Goal: Task Accomplishment & Management: Manage account settings

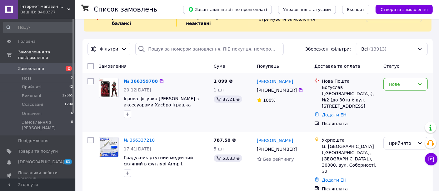
scroll to position [35, 0]
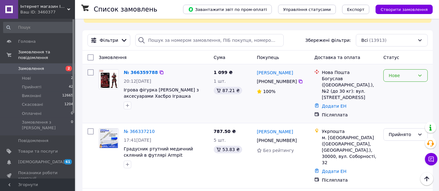
click at [390, 79] on div "Нове" at bounding box center [405, 75] width 44 height 12
click at [393, 89] on li "Прийнято" at bounding box center [405, 88] width 44 height 11
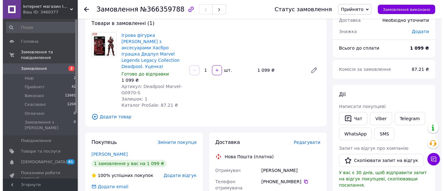
scroll to position [69, 0]
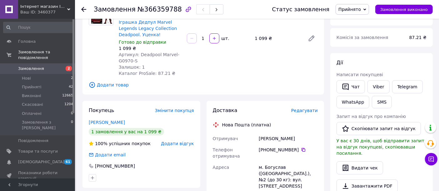
click at [307, 108] on span "Редагувати" at bounding box center [304, 110] width 27 height 5
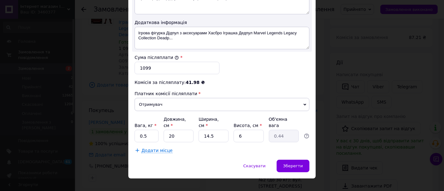
scroll to position [289, 0]
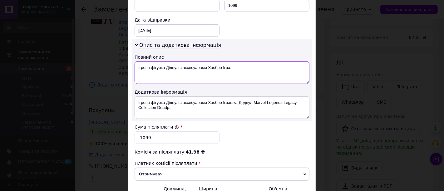
drag, startPoint x: 221, startPoint y: 64, endPoint x: 232, endPoint y: 65, distance: 10.9
click at [232, 65] on textarea "Ігрова фігурка Дідпул з аксесуарами Хасбро Ігра..." at bounding box center [222, 73] width 175 height 22
click at [230, 67] on textarea "Ігрова фігурка Дідпул з аксесуарами Хасбро." at bounding box center [222, 73] width 175 height 22
click at [236, 67] on textarea "Ігрова фігурка Дідпул з аксесуарами Хасбро. Уцінка" at bounding box center [222, 73] width 175 height 22
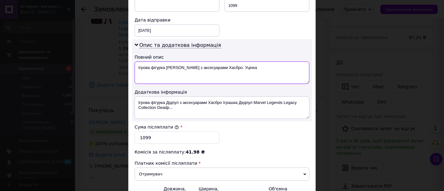
click at [236, 67] on textarea "Ігрова фігурка Дідпул з аксесуарами Хасбро. Уцінка" at bounding box center [222, 73] width 175 height 22
type textarea "Ігрова фігурка Дідпул з аксесуарами Хасбро. Уцінка"
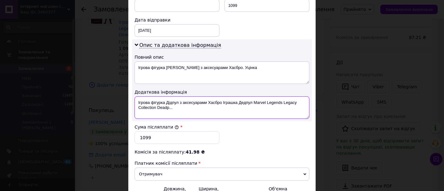
click at [265, 97] on textarea "Ігрова фігурка Дідпул з аксесуарами Хасбро Іграшка Дедпул Marvel Legends Legacy…" at bounding box center [222, 107] width 175 height 22
drag, startPoint x: 182, startPoint y: 106, endPoint x: 138, endPoint y: 102, distance: 43.9
click at [138, 102] on textarea "Ігрова фігурка Дідпул з аксесуарами Хасбро Іграшка Дедпул Marvel Legends Legacy…" at bounding box center [222, 107] width 175 height 22
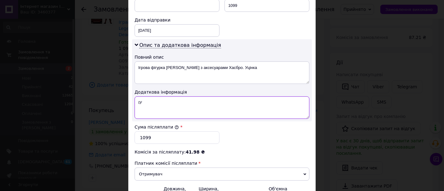
type textarea "Ігрова фігурка Дідпул з аксесуарами Хасбро Іграшка Дедпул Marvel Legends Legacy…"
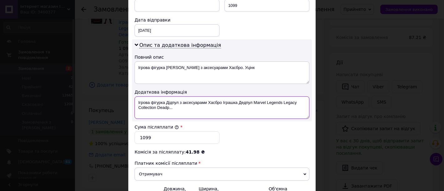
click at [174, 107] on textarea "Ігрова фігурка Дідпул з аксесуарами Хасбро Іграшка Дедпул Marvel Legends Legacy…" at bounding box center [222, 107] width 175 height 22
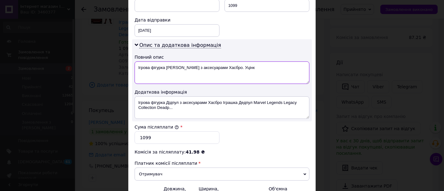
click at [242, 67] on textarea "Ігрова фігурка Дідпул з аксесуарами Хасбро. Уцінк" at bounding box center [222, 73] width 175 height 22
type textarea "Ігрова фігурка Дідпул з аксесуарами Хасбро. Уцінка"
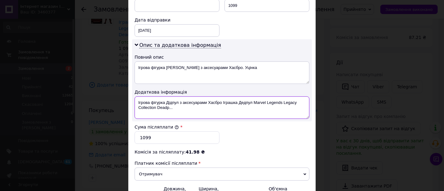
drag, startPoint x: 185, startPoint y: 106, endPoint x: 137, endPoint y: 103, distance: 47.3
click at [137, 103] on textarea "Ігрова фігурка Дідпул з аксесуарами Хасбро Іграшка Дедпул Marvel Legends Legacy…" at bounding box center [222, 107] width 175 height 22
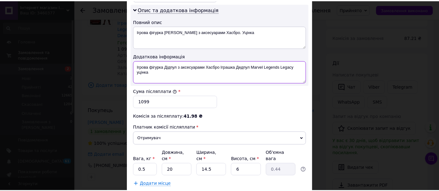
scroll to position [358, 0]
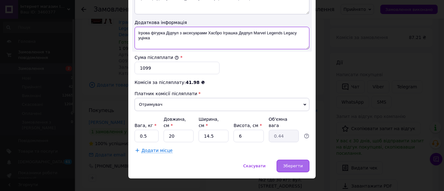
type textarea "Ігрова фігурка Дідпул з аксесуарами Хасбро Іграшка Дедпул Marvel Legends Legacy…"
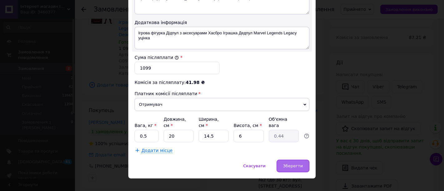
click at [288, 164] on span "Зберегти" at bounding box center [293, 166] width 20 height 5
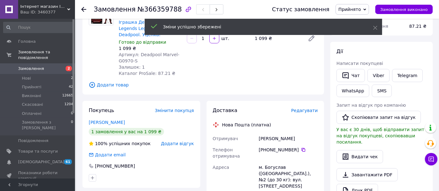
scroll to position [208, 0]
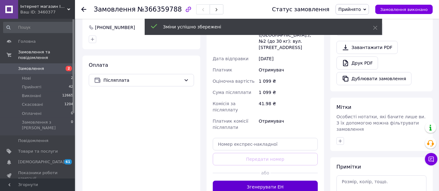
click at [281, 181] on button "Згенерувати ЕН" at bounding box center [265, 187] width 105 height 12
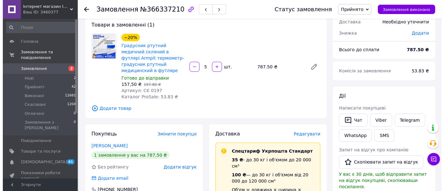
scroll to position [104, 0]
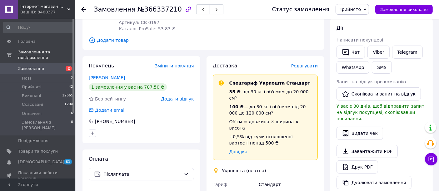
click at [311, 63] on span "Редагувати" at bounding box center [304, 65] width 27 height 5
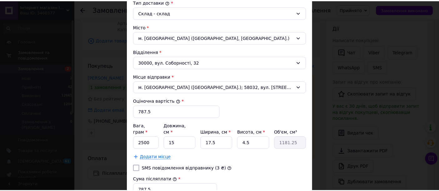
scroll to position [247, 0]
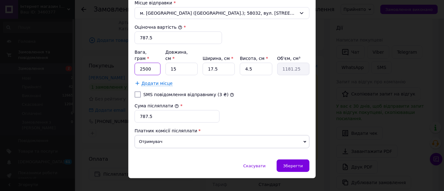
click at [151, 63] on input "2500" at bounding box center [148, 69] width 26 height 12
type input "300"
click at [299, 164] on span "Зберегти" at bounding box center [293, 166] width 20 height 5
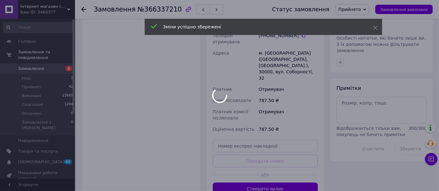
scroll to position [277, 0]
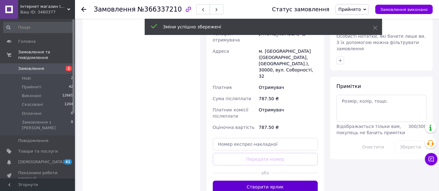
click at [286, 181] on button "Створити ярлик" at bounding box center [265, 187] width 105 height 12
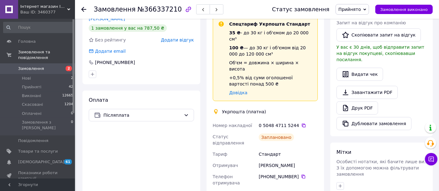
scroll to position [173, 0]
